Goal: Task Accomplishment & Management: Manage account settings

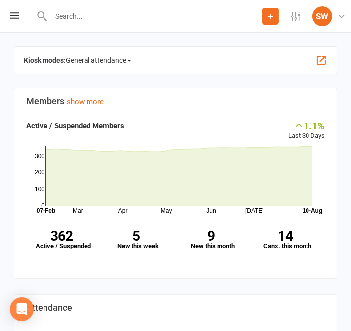
click at [193, 19] on input "text" at bounding box center [155, 16] width 214 height 14
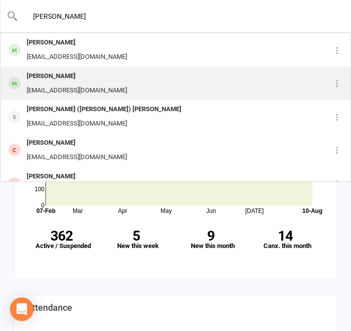
type input "[PERSON_NAME]"
click at [87, 82] on div "[PERSON_NAME]" at bounding box center [77, 76] width 106 height 14
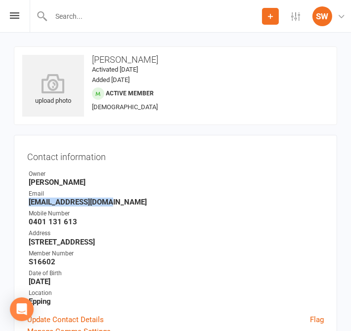
click at [95, 205] on strong "[EMAIL_ADDRESS][DOMAIN_NAME]" at bounding box center [176, 202] width 295 height 9
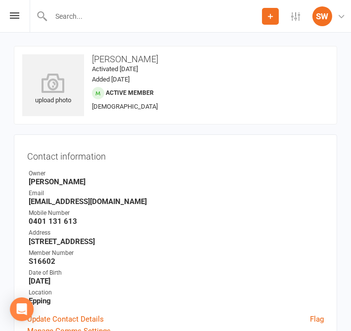
click at [81, 197] on strong "[EMAIL_ADDRESS][DOMAIN_NAME]" at bounding box center [176, 201] width 295 height 9
click at [84, 206] on ul "Owner [PERSON_NAME] Email [EMAIL_ADDRESS][DOMAIN_NAME] Mobile Number [PHONE_NUM…" at bounding box center [175, 237] width 297 height 136
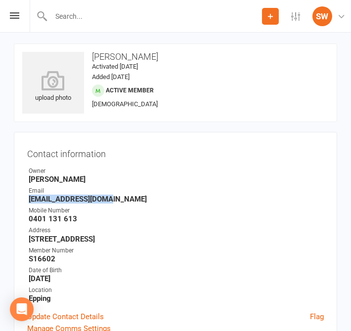
scroll to position [8, 0]
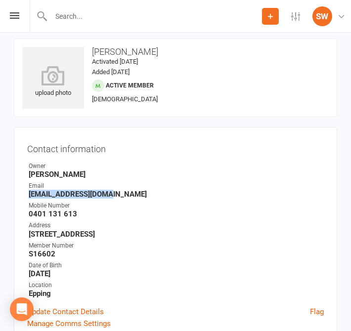
click at [77, 196] on strong "[EMAIL_ADDRESS][DOMAIN_NAME]" at bounding box center [176, 194] width 295 height 9
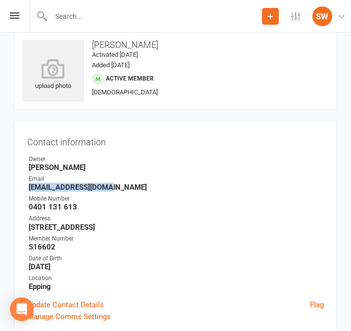
scroll to position [0, 0]
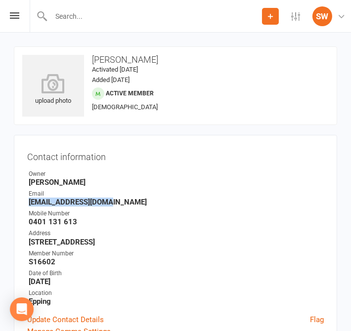
click at [80, 186] on strong "[PERSON_NAME]" at bounding box center [176, 182] width 295 height 9
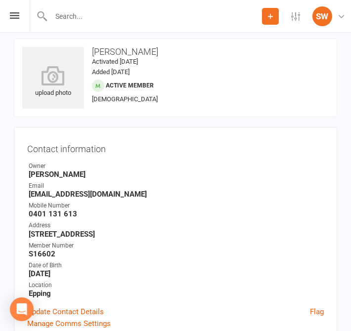
scroll to position [9, 0]
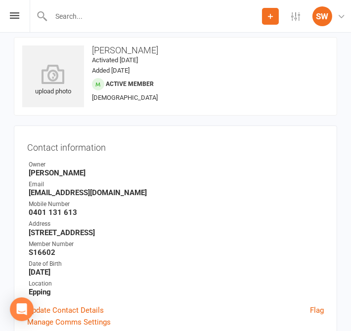
click at [83, 158] on div "Contact information Owner [PERSON_NAME] Email [EMAIL_ADDRESS][DOMAIN_NAME] Mobi…" at bounding box center [175, 234] width 323 height 216
click at [318, 220] on div "Address" at bounding box center [176, 224] width 295 height 9
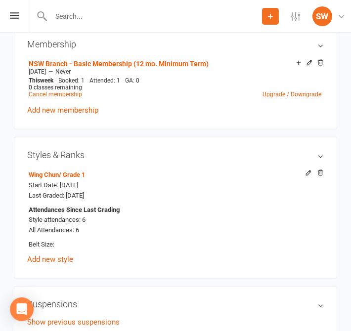
scroll to position [418, 0]
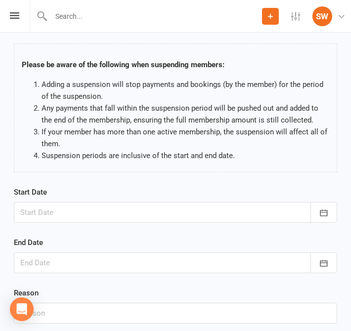
scroll to position [67, 0]
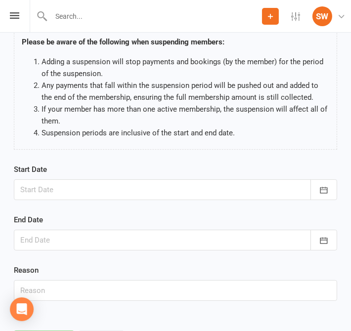
click at [157, 188] on div at bounding box center [175, 190] width 323 height 21
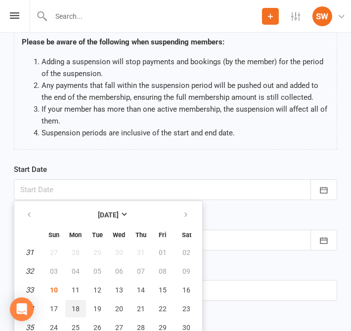
click at [76, 308] on span "18" at bounding box center [76, 309] width 8 height 8
type input "[DATE]"
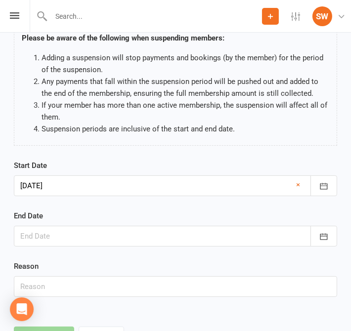
scroll to position [110, 0]
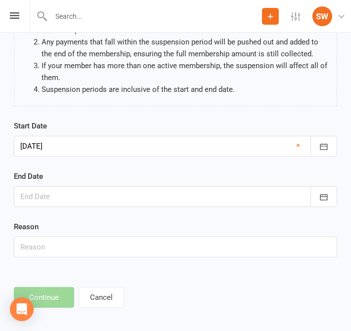
click at [131, 197] on div at bounding box center [175, 196] width 323 height 21
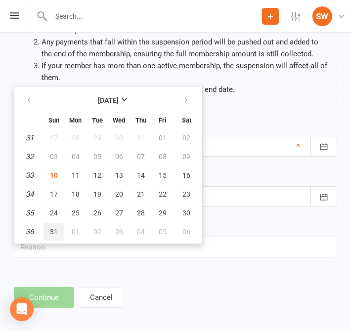
click at [59, 228] on button "31" at bounding box center [54, 232] width 21 height 18
type input "[DATE]"
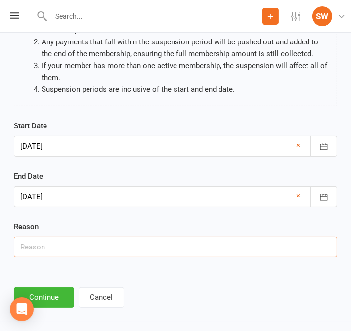
click at [324, 241] on input "text" at bounding box center [175, 247] width 323 height 21
click at [219, 201] on div at bounding box center [175, 196] width 323 height 21
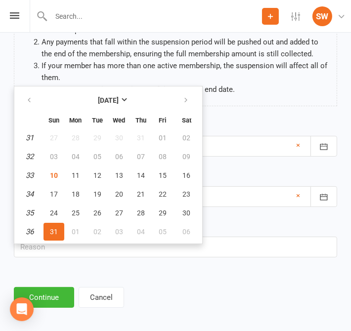
click at [56, 230] on span "31" at bounding box center [54, 232] width 8 height 8
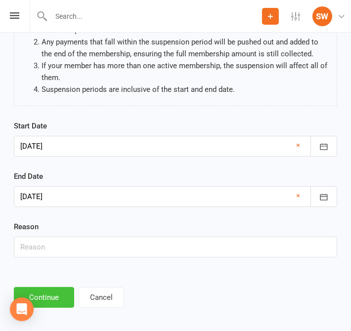
click at [56, 295] on button "Continue" at bounding box center [44, 297] width 60 height 21
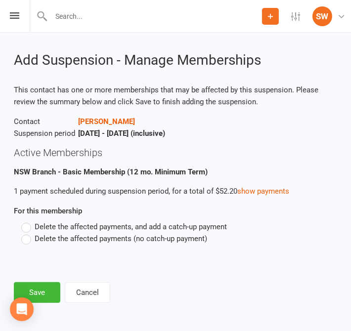
scroll to position [0, 0]
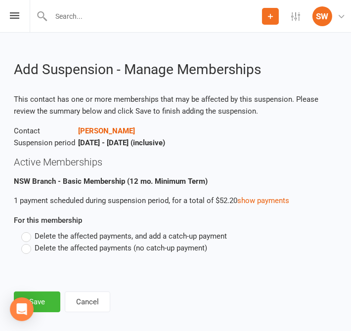
click at [28, 253] on label "Delete the affected payments (no catch-up payment)" at bounding box center [114, 248] width 186 height 12
click at [28, 242] on input "Delete the affected payments (no catch-up payment)" at bounding box center [24, 242] width 6 height 0
click at [48, 298] on button "Save" at bounding box center [37, 302] width 46 height 21
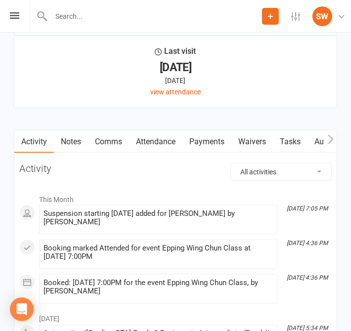
scroll to position [1176, 0]
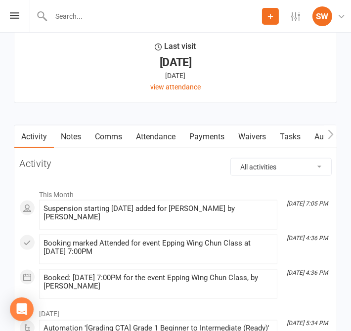
click at [206, 135] on link "Payments" at bounding box center [206, 137] width 49 height 23
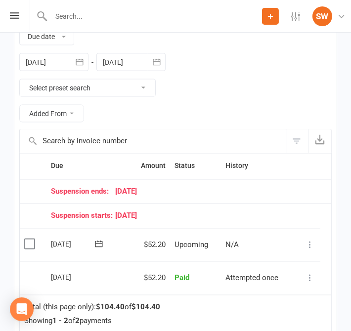
scroll to position [1355, 0]
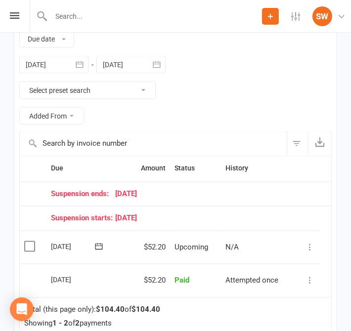
click at [132, 61] on div at bounding box center [130, 65] width 69 height 18
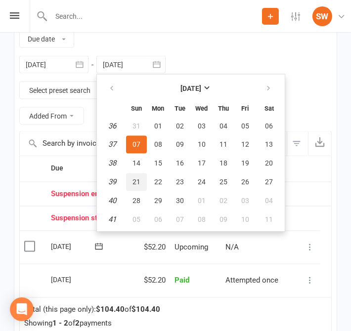
click at [140, 186] on button "21" at bounding box center [136, 183] width 21 height 18
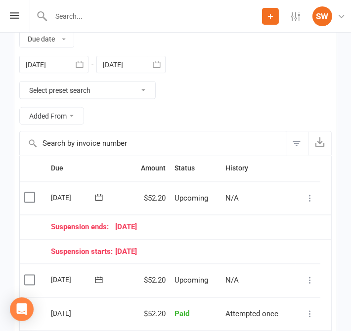
scroll to position [1361, 0]
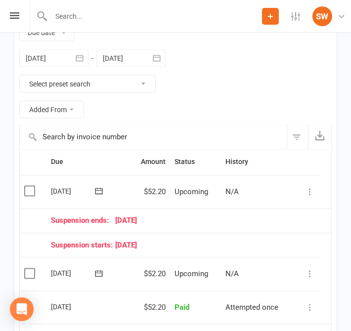
click at [198, 201] on td "Upcoming" at bounding box center [195, 193] width 51 height 34
click at [199, 209] on td "Suspension ends: [DATE]" at bounding box center [183, 221] width 274 height 25
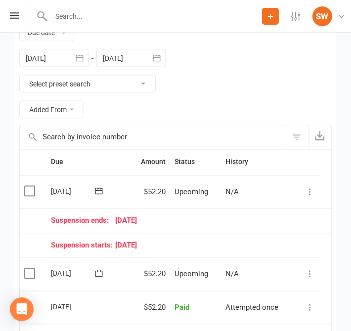
click at [199, 209] on td "Suspension ends: [DATE]" at bounding box center [183, 221] width 274 height 25
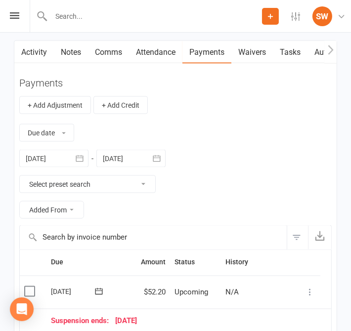
scroll to position [1263, 0]
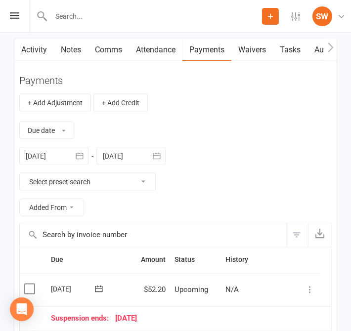
click at [122, 155] on div at bounding box center [130, 156] width 69 height 18
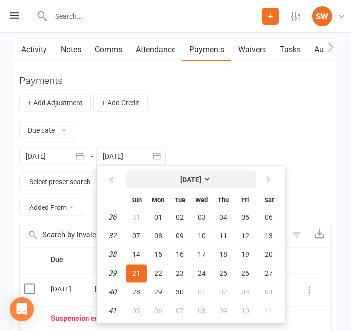
click at [201, 178] on strong "[DATE]" at bounding box center [190, 180] width 21 height 8
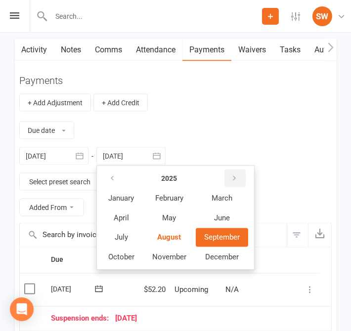
click at [235, 175] on icon "button" at bounding box center [234, 179] width 7 height 8
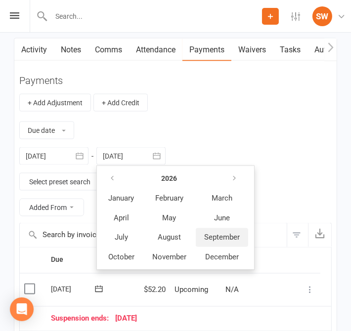
click at [222, 235] on span "September" at bounding box center [222, 237] width 36 height 9
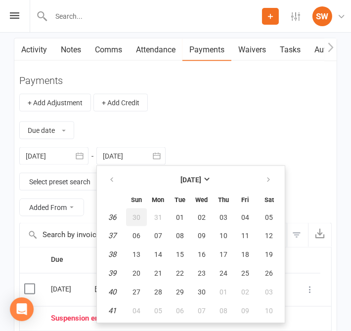
click at [137, 221] on button "30" at bounding box center [136, 218] width 21 height 18
type input "[DATE]"
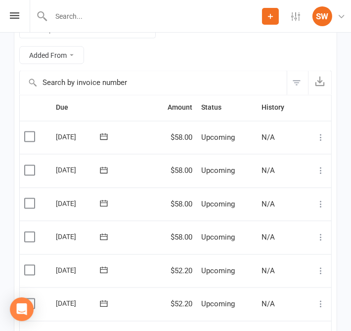
scroll to position [1416, 0]
click at [323, 241] on icon at bounding box center [321, 238] width 10 height 10
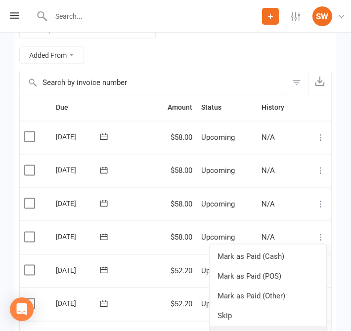
click at [274, 331] on link "Change amount" at bounding box center [268, 336] width 117 height 20
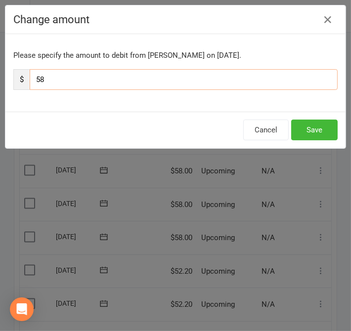
click at [257, 76] on input "58" at bounding box center [184, 79] width 308 height 21
type input "5"
type input "52.20"
click at [317, 134] on button "Save" at bounding box center [314, 130] width 46 height 21
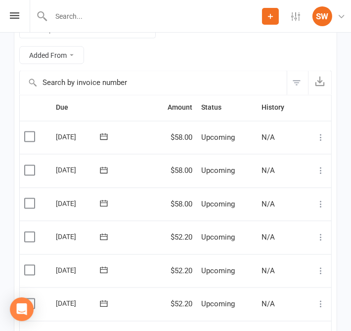
click at [151, 18] on input "text" at bounding box center [155, 16] width 214 height 14
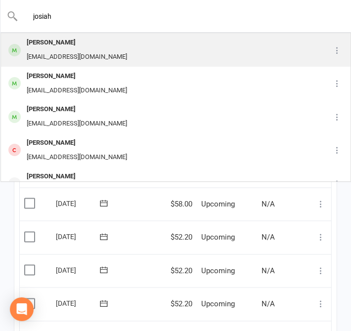
type input "josiah"
click at [102, 53] on div "[PERSON_NAME] [EMAIL_ADDRESS][DOMAIN_NAME]" at bounding box center [158, 50] width 314 height 33
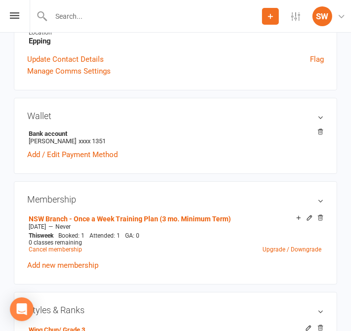
scroll to position [245, 0]
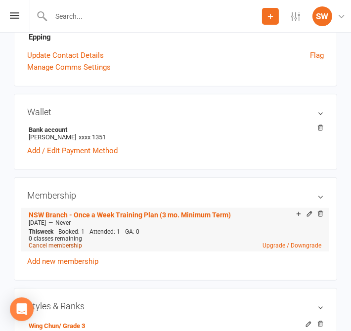
click at [66, 244] on link "Cancel membership" at bounding box center [55, 245] width 53 height 7
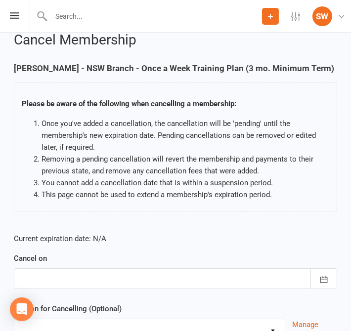
scroll to position [58, 0]
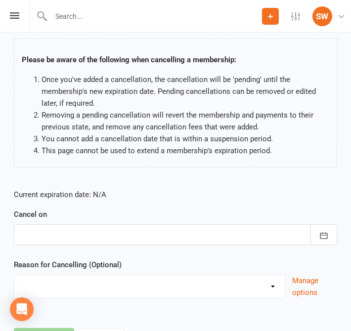
click at [123, 234] on div at bounding box center [175, 235] width 323 height 21
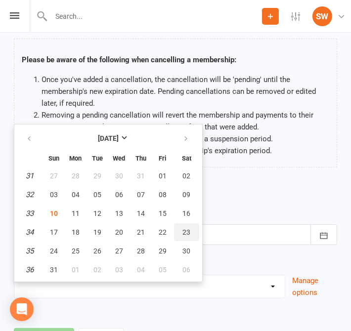
click at [192, 228] on button "23" at bounding box center [186, 233] width 25 height 18
type input "[DATE]"
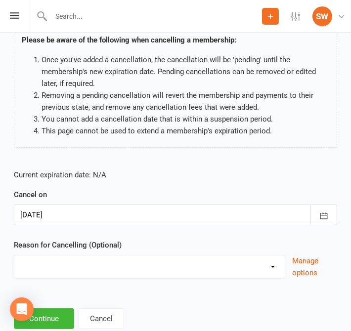
scroll to position [101, 0]
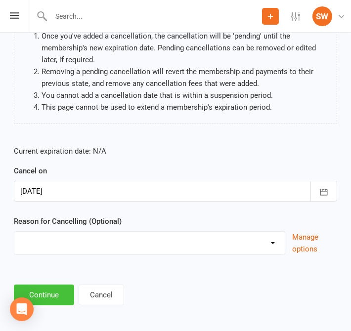
click at [57, 297] on button "Continue" at bounding box center [44, 295] width 60 height 21
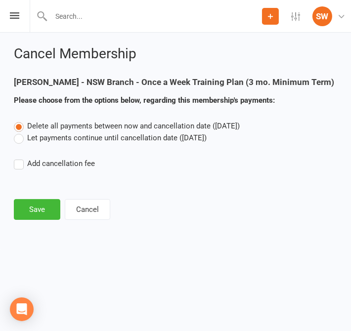
click at [162, 137] on label "Let payments continue until cancellation date ([DATE])" at bounding box center [110, 138] width 193 height 12
click at [20, 132] on input "Let payments continue until cancellation date ([DATE])" at bounding box center [17, 132] width 6 height 0
click at [41, 208] on button "Save" at bounding box center [37, 209] width 46 height 21
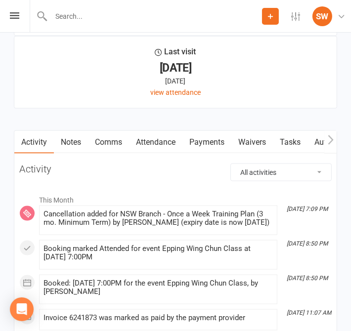
scroll to position [1154, 0]
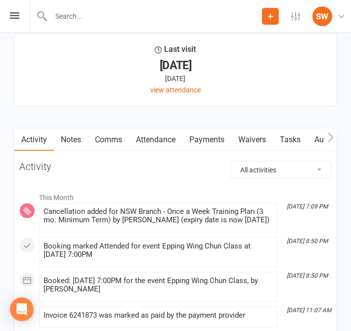
click at [212, 142] on link "Payments" at bounding box center [206, 140] width 49 height 23
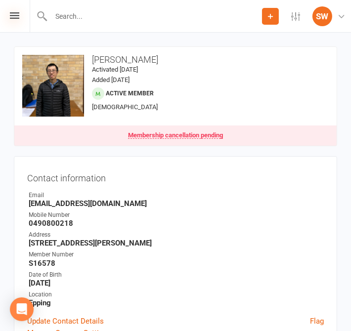
click at [13, 13] on icon at bounding box center [14, 15] width 9 height 6
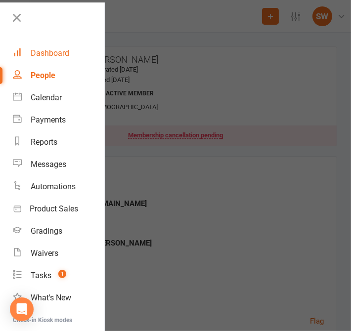
click at [60, 53] on div "Dashboard" at bounding box center [50, 52] width 39 height 9
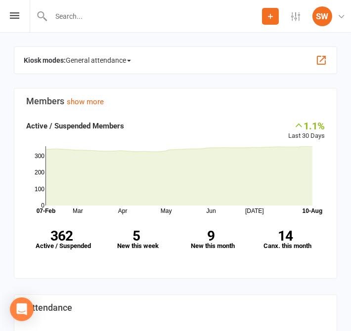
click at [114, 58] on span "General attendance" at bounding box center [98, 60] width 65 height 16
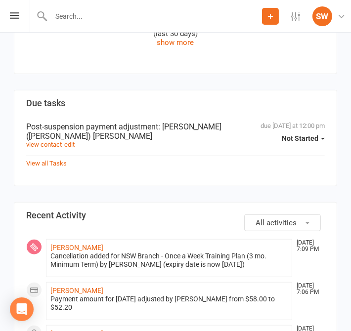
scroll to position [494, 0]
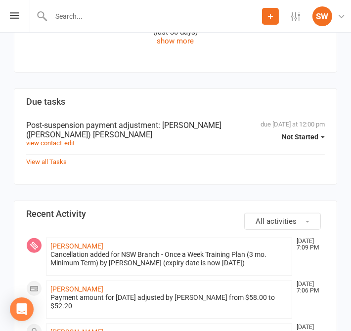
click at [213, 128] on span ": [PERSON_NAME] ([PERSON_NAME]) [PERSON_NAME]" at bounding box center [123, 130] width 195 height 19
click at [51, 158] on link "View all Tasks" at bounding box center [46, 161] width 41 height 7
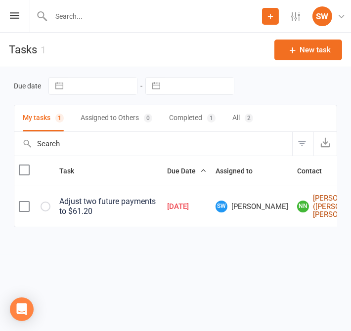
click at [305, 215] on link "[PERSON_NAME] ([PERSON_NAME]) [PERSON_NAME]" at bounding box center [336, 206] width 78 height 25
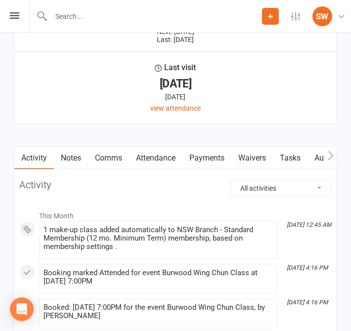
scroll to position [1137, 0]
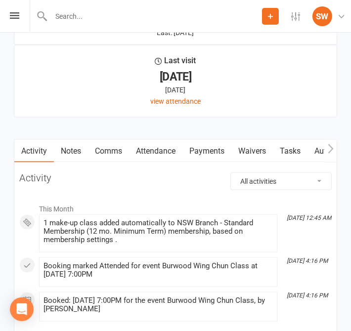
click at [214, 151] on link "Payments" at bounding box center [206, 151] width 49 height 23
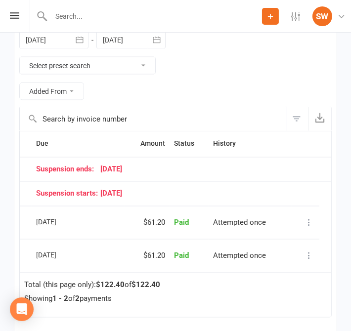
scroll to position [1353, 0]
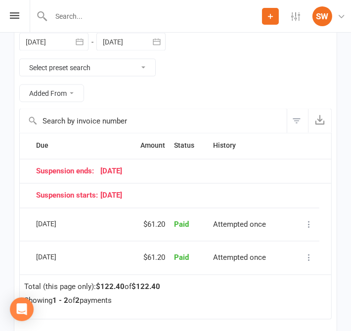
click at [126, 43] on div at bounding box center [130, 42] width 69 height 18
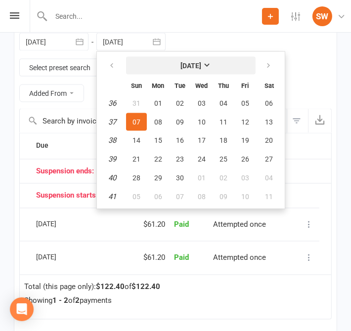
click at [201, 66] on strong "[DATE]" at bounding box center [190, 66] width 21 height 8
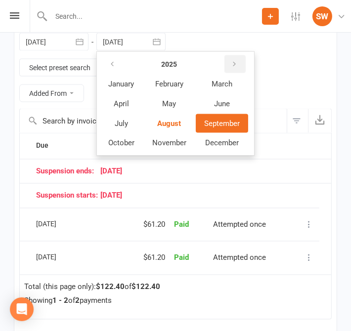
click at [234, 60] on icon "button" at bounding box center [234, 64] width 7 height 8
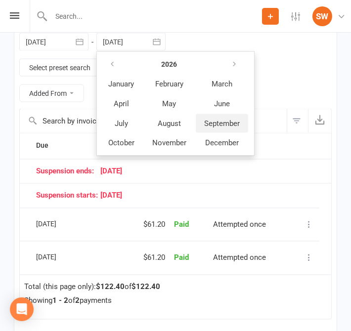
click at [217, 123] on span "September" at bounding box center [222, 123] width 36 height 9
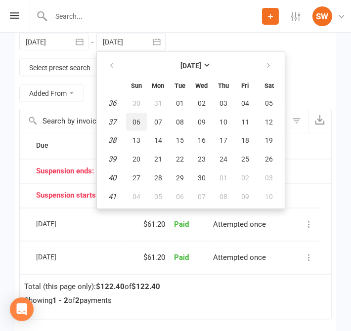
click at [135, 118] on span "06" at bounding box center [137, 122] width 8 height 8
type input "[DATE]"
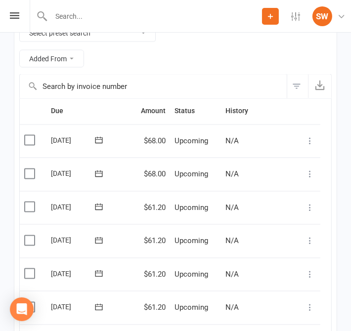
scroll to position [1389, 0]
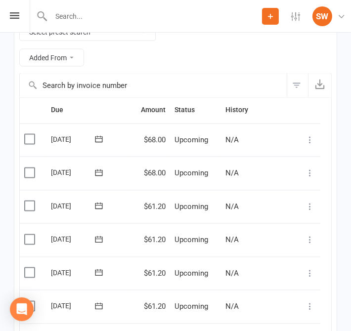
click at [312, 173] on icon at bounding box center [310, 174] width 10 height 10
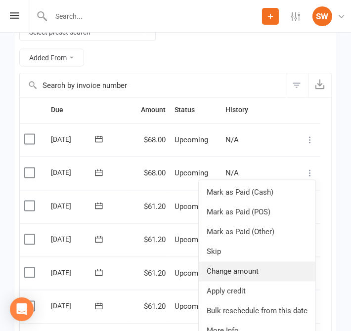
click at [253, 270] on link "Change amount" at bounding box center [257, 272] width 117 height 20
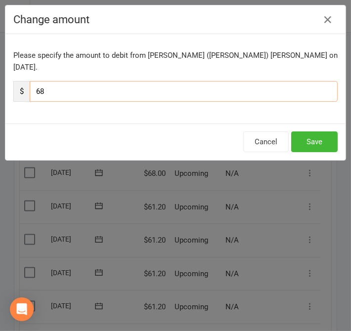
click at [151, 81] on input "68" at bounding box center [184, 91] width 308 height 21
type input "61.20"
click at [317, 132] on button "Save" at bounding box center [314, 142] width 46 height 21
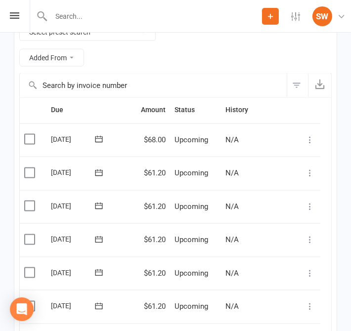
click at [314, 137] on icon at bounding box center [310, 140] width 10 height 10
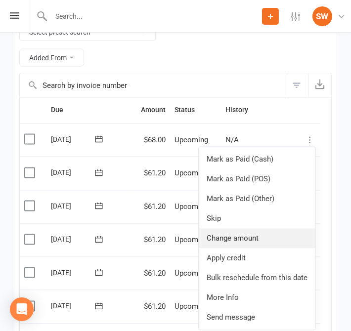
click at [268, 240] on link "Change amount" at bounding box center [257, 239] width 117 height 20
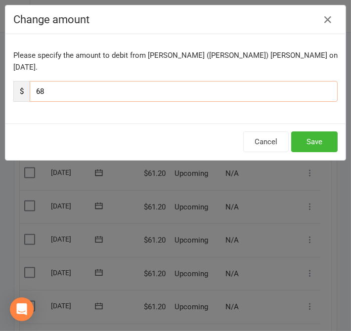
click at [268, 81] on input "68" at bounding box center [184, 91] width 308 height 21
type input "61.20"
click at [322, 132] on button "Save" at bounding box center [314, 142] width 46 height 21
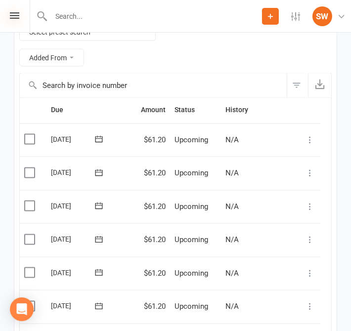
click at [10, 18] on icon at bounding box center [14, 15] width 9 height 6
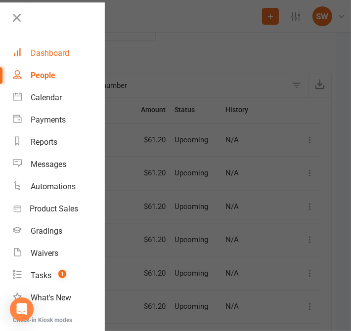
click at [52, 55] on div "Dashboard" at bounding box center [50, 52] width 39 height 9
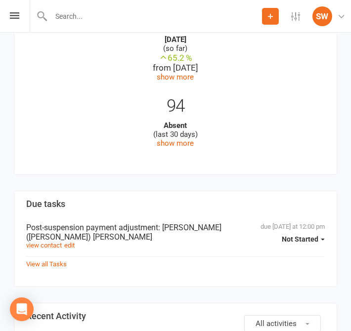
scroll to position [405, 0]
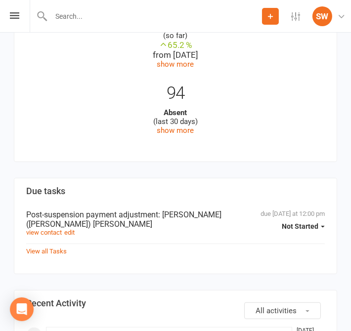
click at [312, 223] on span "Not Started" at bounding box center [300, 227] width 37 height 8
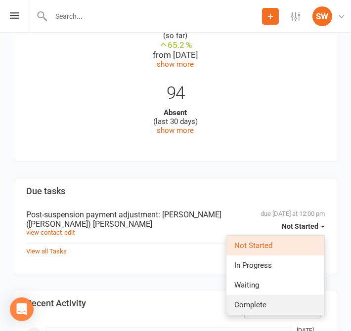
click at [270, 308] on link "Complete" at bounding box center [275, 305] width 98 height 20
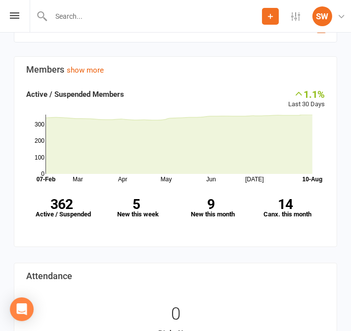
scroll to position [0, 0]
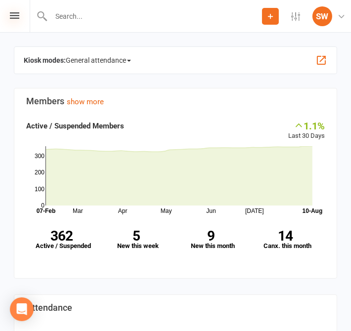
click at [12, 15] on icon at bounding box center [14, 15] width 9 height 6
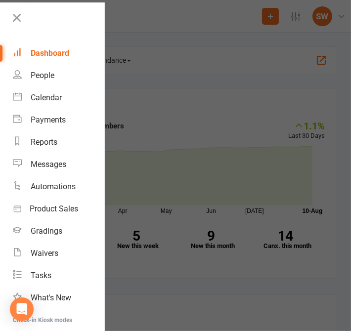
click at [62, 56] on div "Dashboard" at bounding box center [50, 52] width 39 height 9
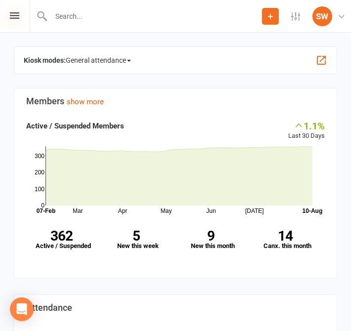
click at [17, 15] on icon at bounding box center [14, 15] width 9 height 6
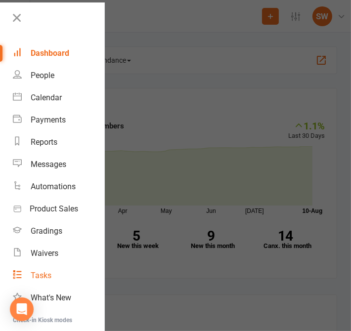
click at [52, 274] on link "Tasks" at bounding box center [58, 276] width 91 height 22
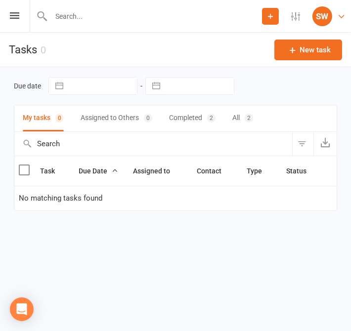
click at [325, 20] on div "SW" at bounding box center [323, 16] width 20 height 20
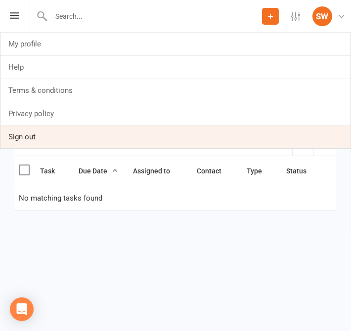
click at [113, 138] on link "Sign out" at bounding box center [175, 137] width 350 height 23
